Goal: Information Seeking & Learning: Learn about a topic

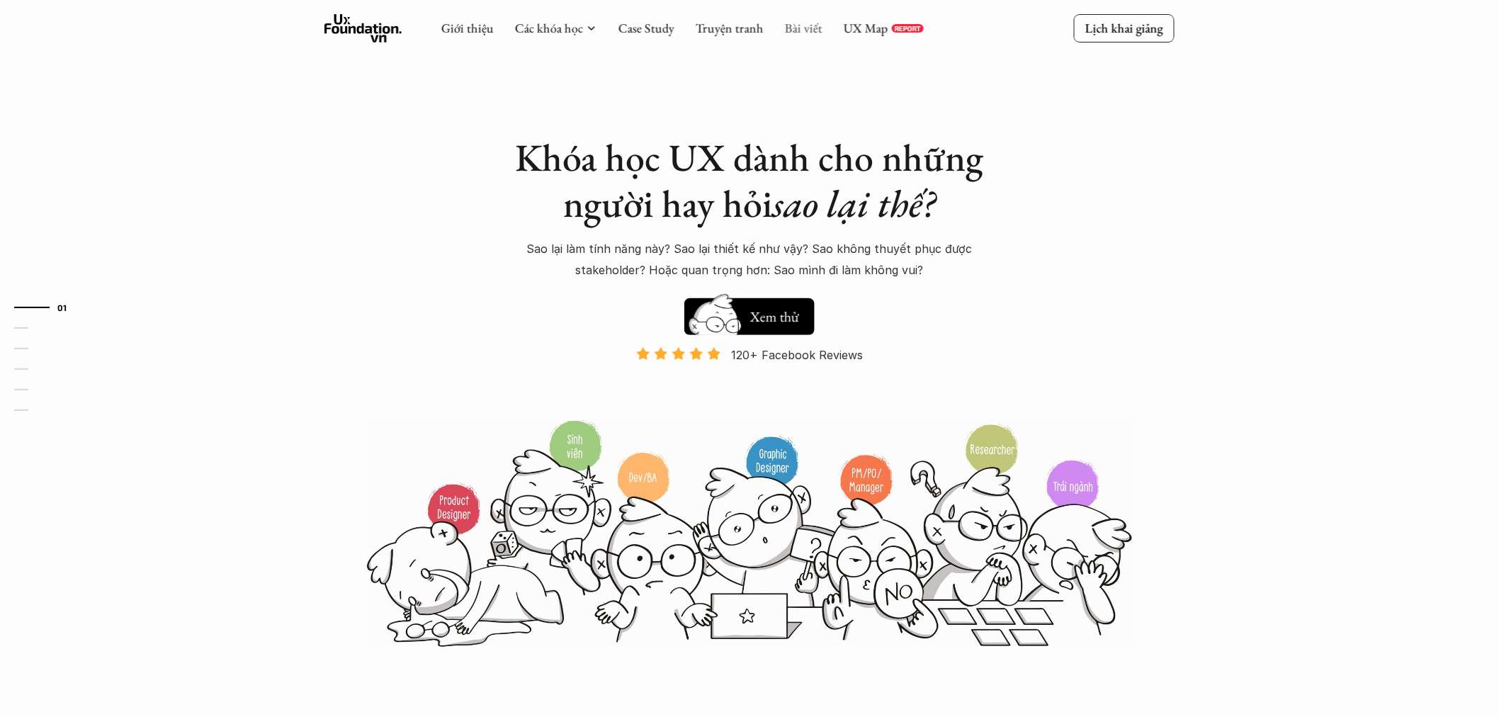
click at [801, 30] on link "Bài viết" at bounding box center [804, 28] width 38 height 16
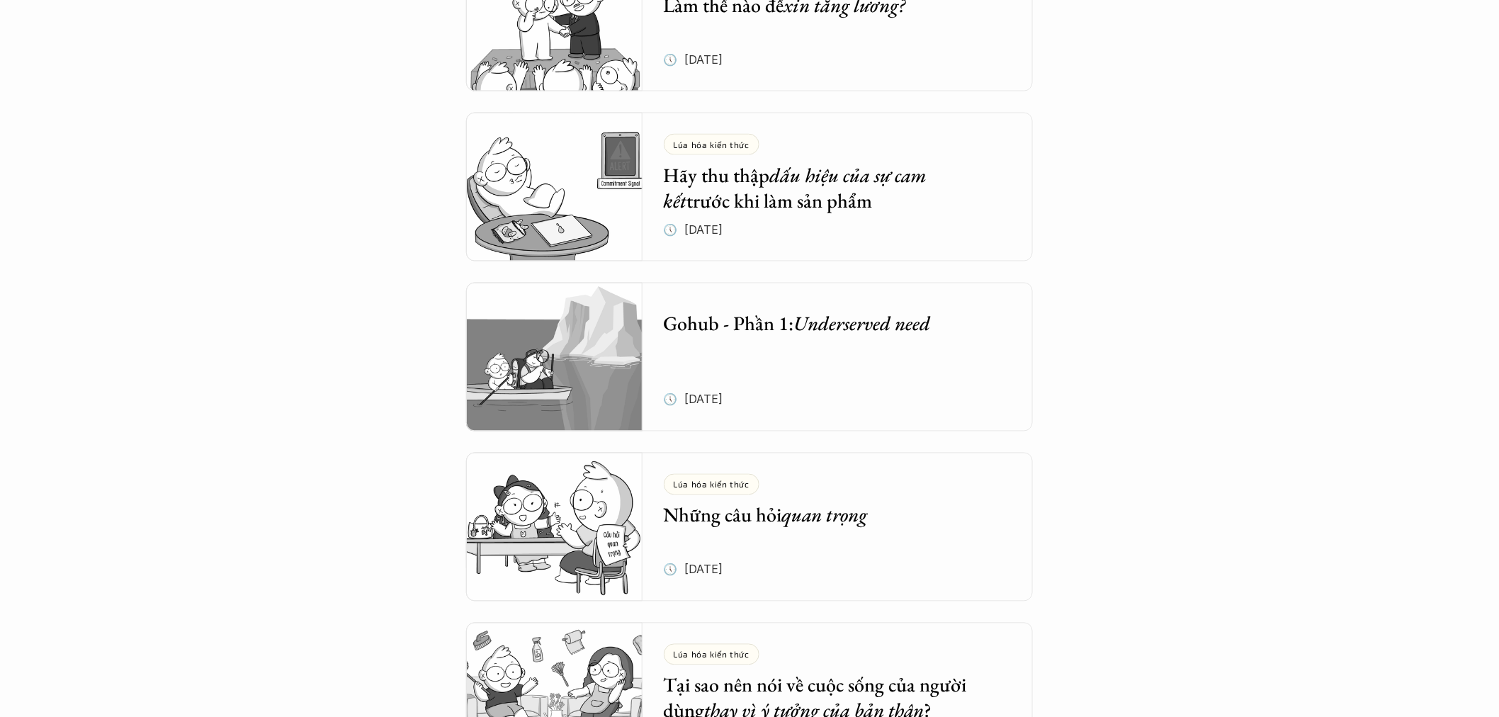
scroll to position [3148, 0]
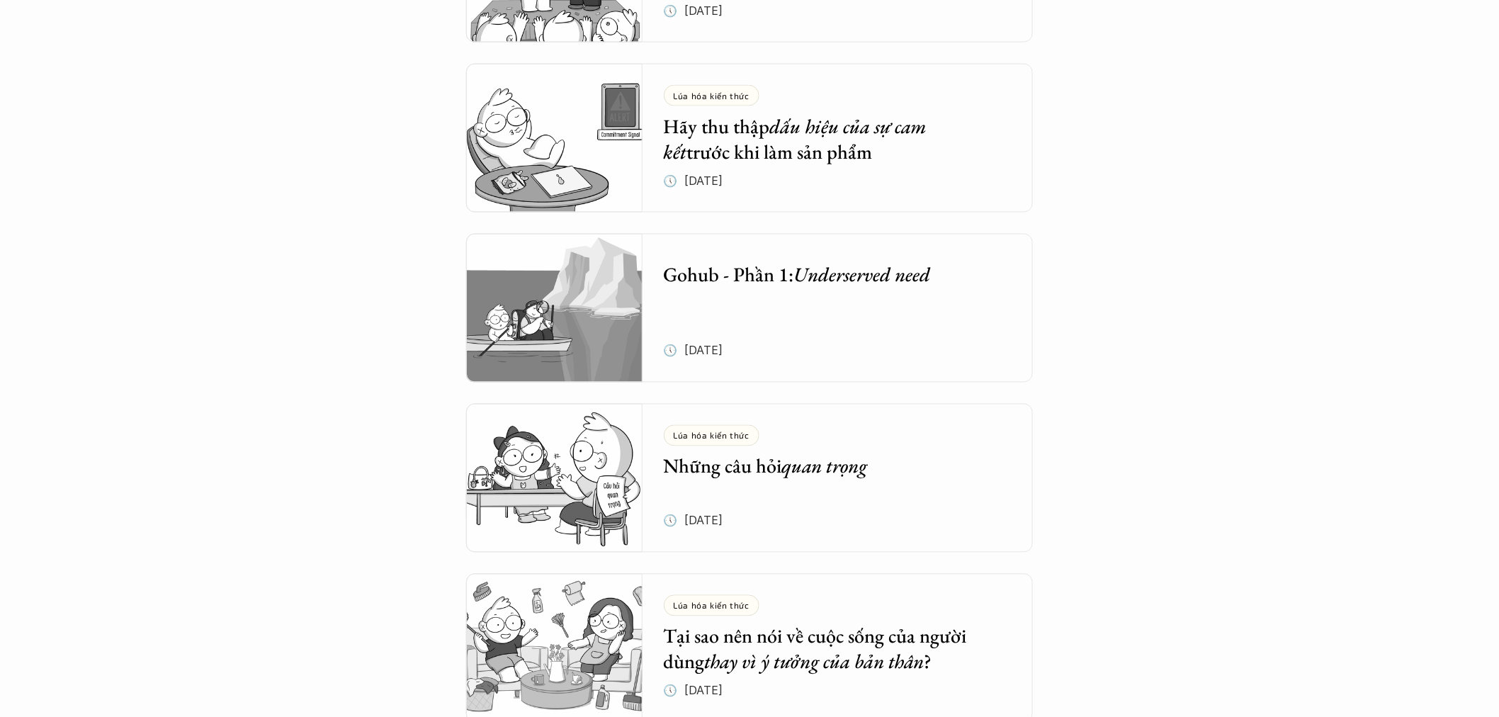
click at [809, 467] on em "quan trọng" at bounding box center [825, 465] width 86 height 25
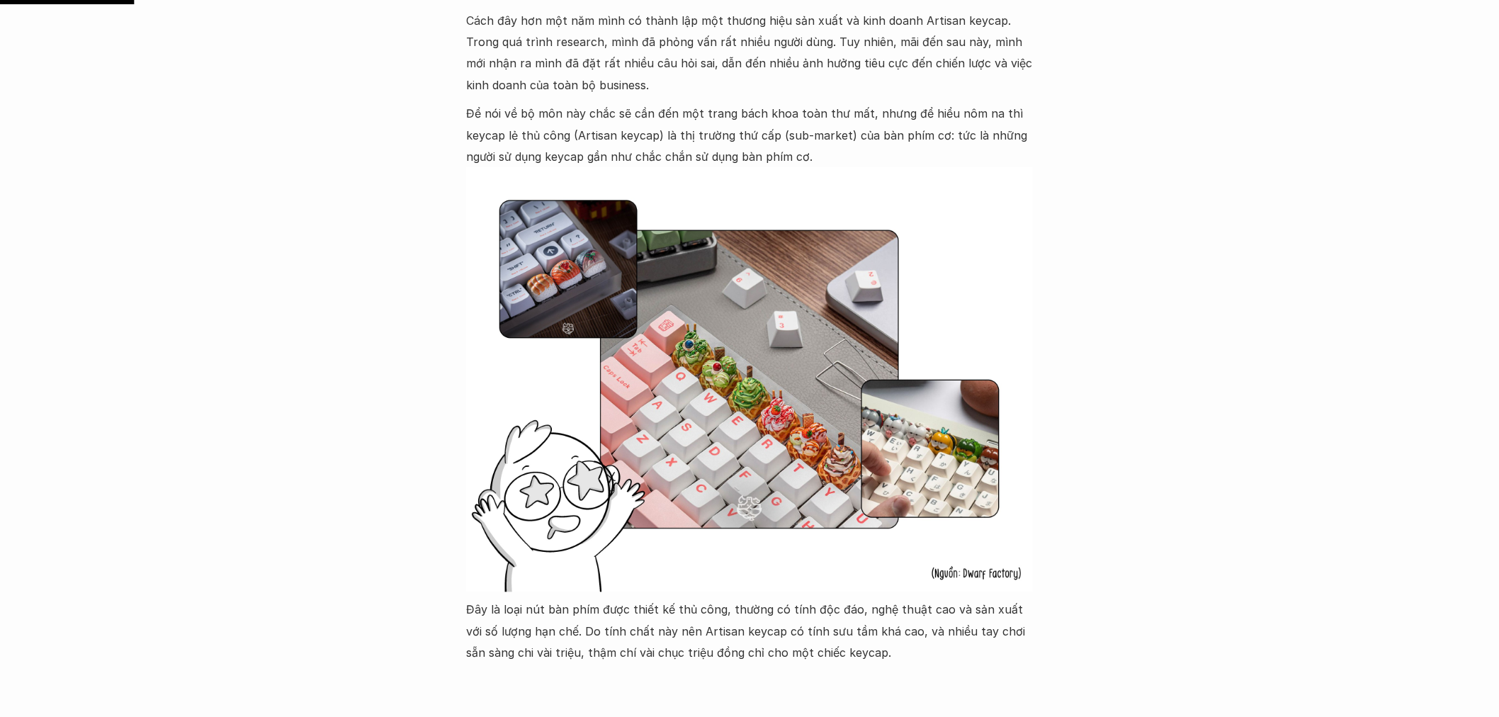
scroll to position [1180, 0]
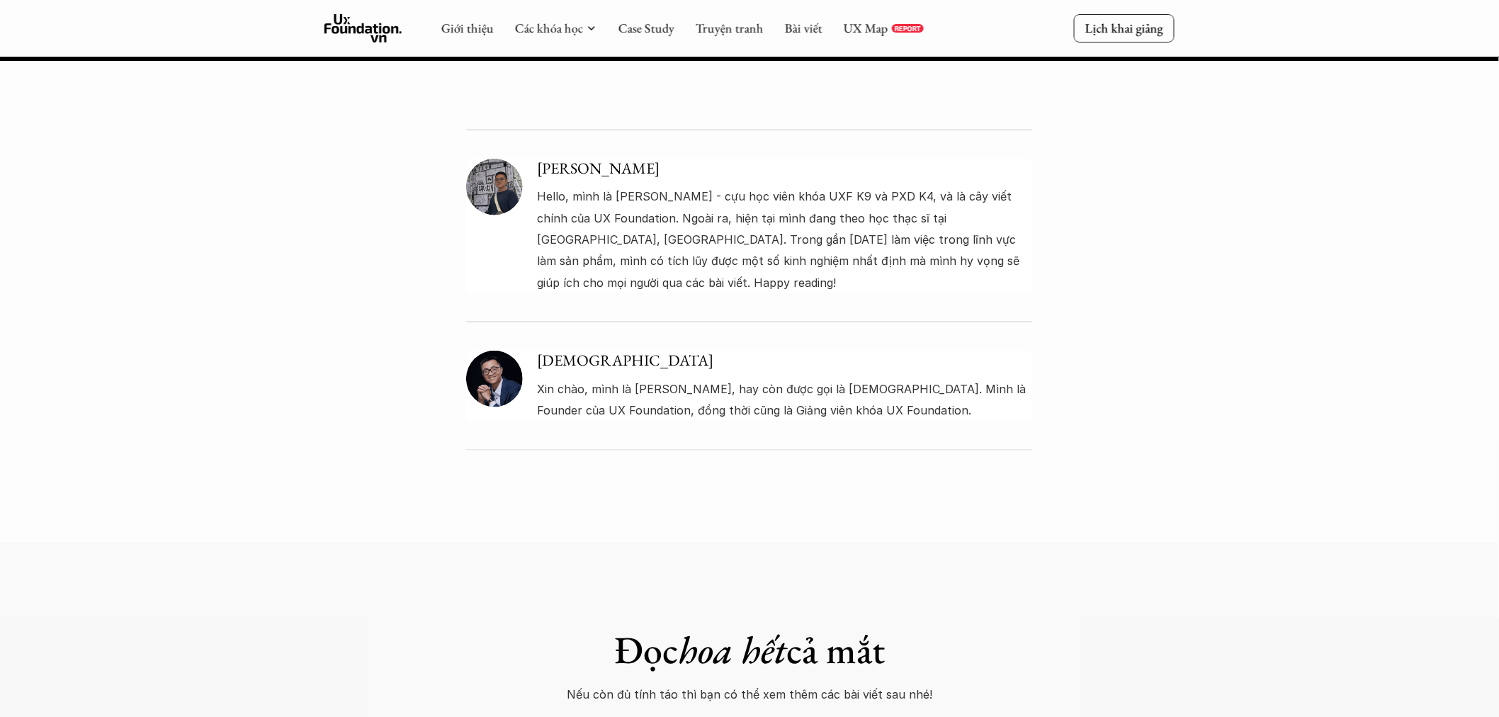
scroll to position [7161, 0]
